Goal: Task Accomplishment & Management: Use online tool/utility

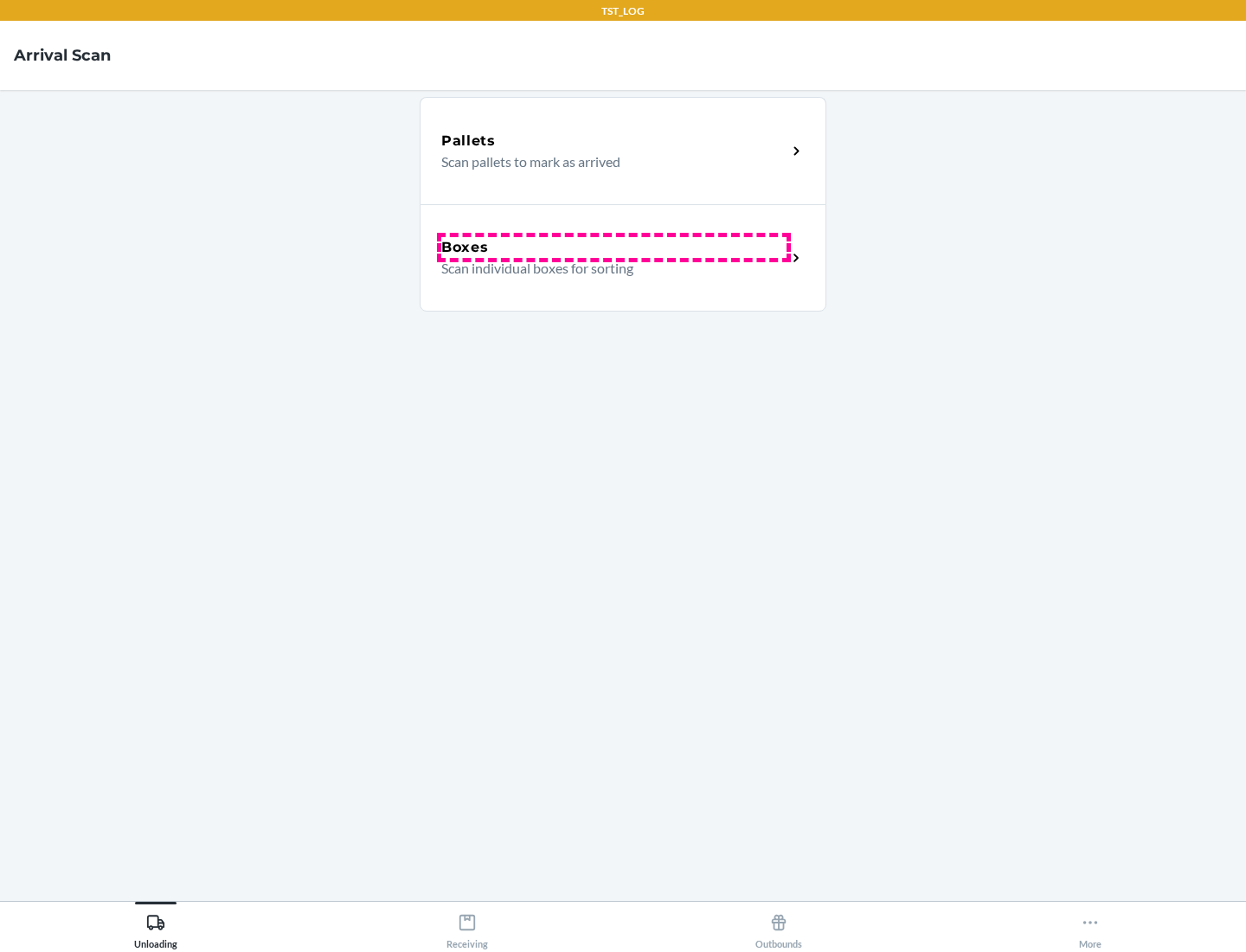
click at [613, 248] on div "Boxes" at bounding box center [614, 248] width 345 height 20
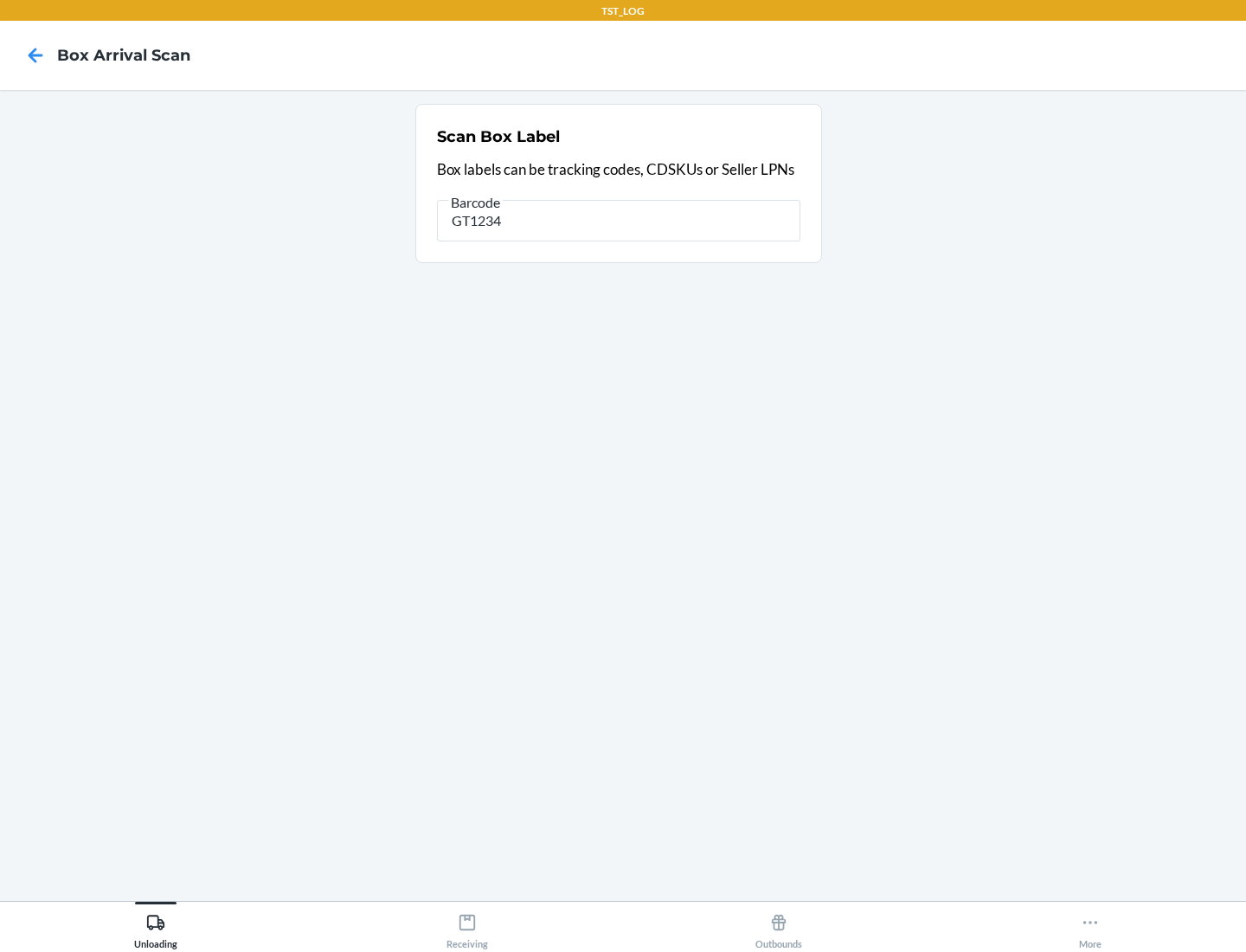
type input "GT1234"
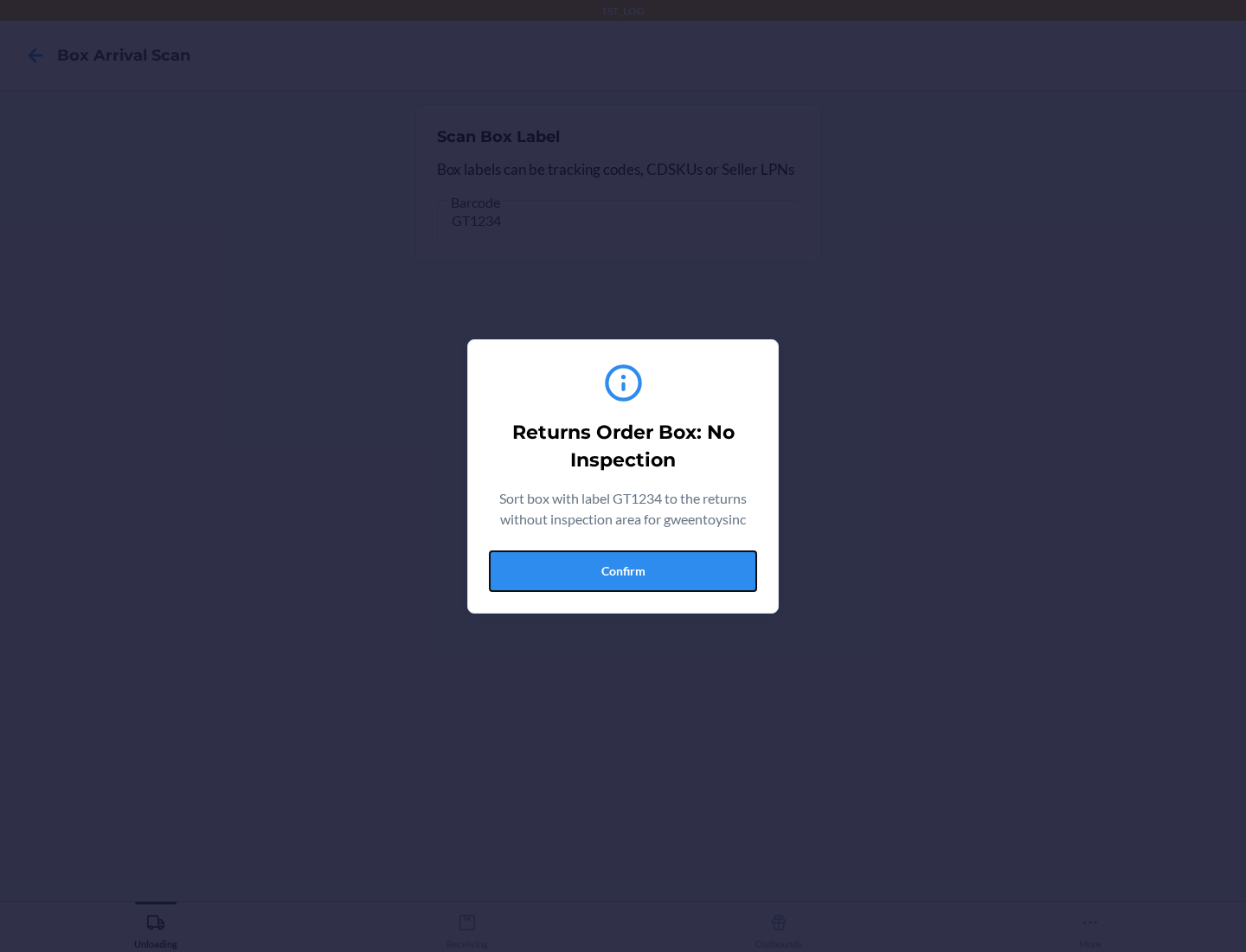
click at [623, 571] on button "Confirm" at bounding box center [623, 571] width 268 height 42
